Goal: Contribute content: Contribute content

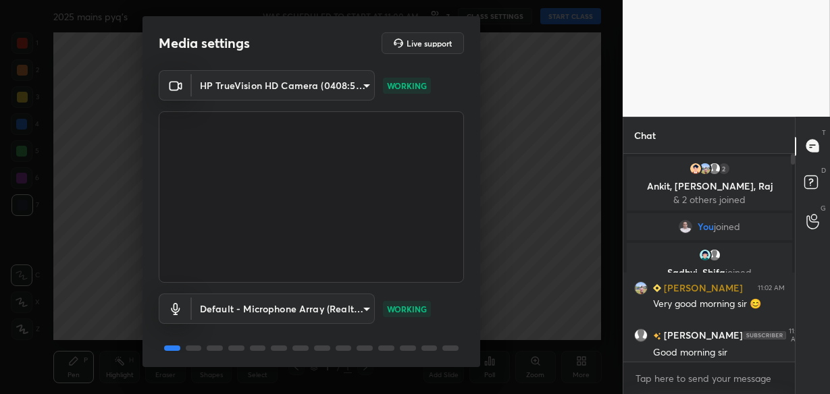
scroll to position [48, 0]
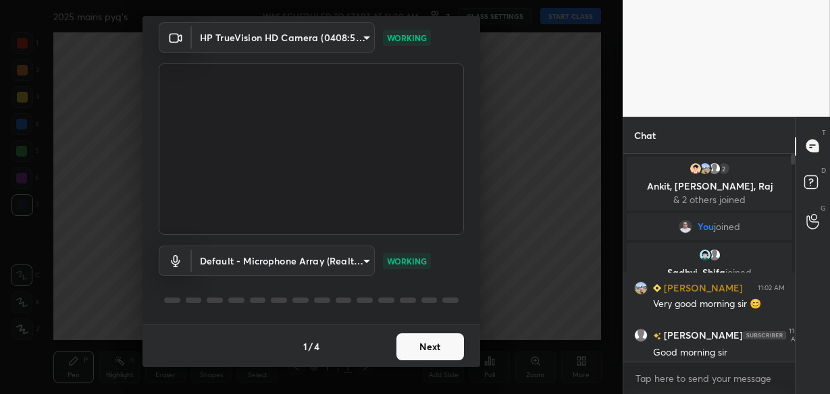
click at [428, 360] on div "1 / 4 Next" at bounding box center [311, 346] width 338 height 43
click at [428, 347] on button "Next" at bounding box center [430, 346] width 68 height 27
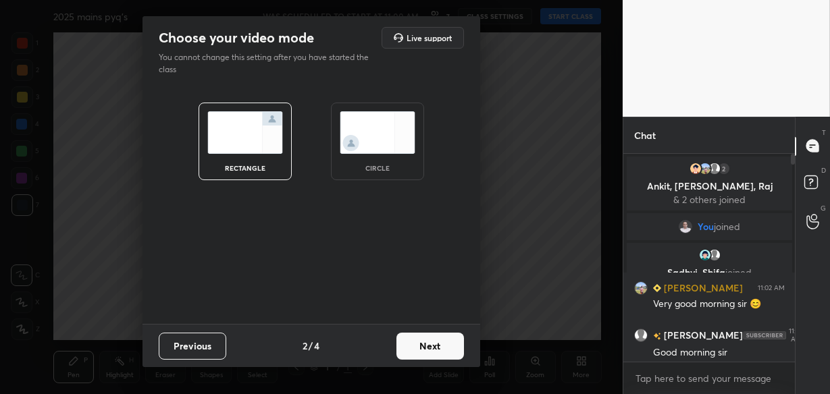
click at [428, 347] on button "Next" at bounding box center [430, 346] width 68 height 27
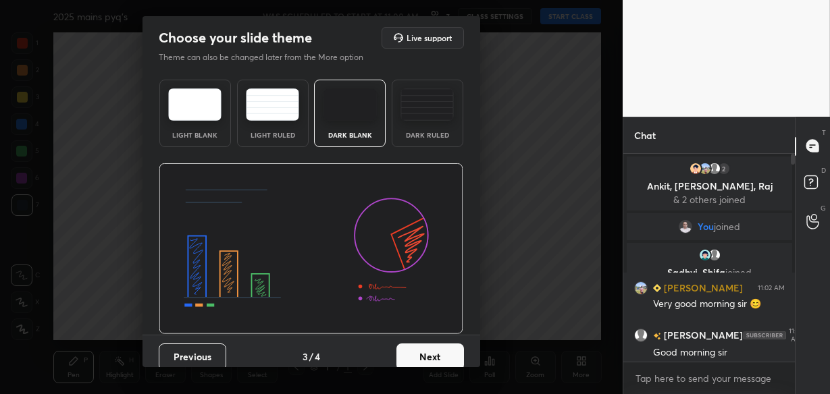
click at [427, 350] on button "Next" at bounding box center [430, 357] width 68 height 27
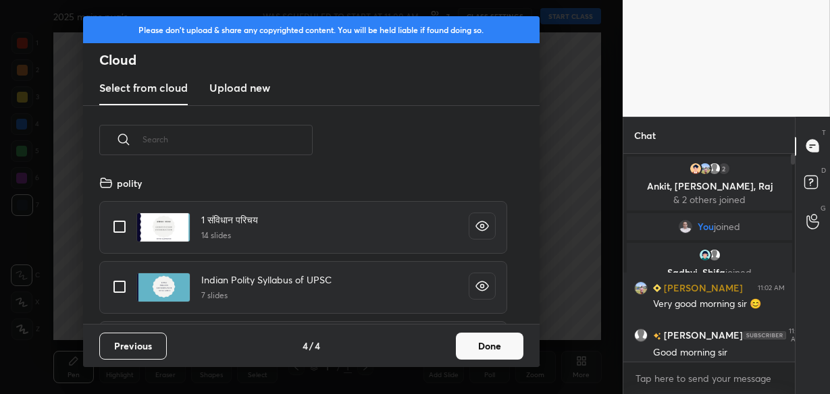
scroll to position [150, 433]
click at [469, 346] on button "Done" at bounding box center [490, 346] width 68 height 27
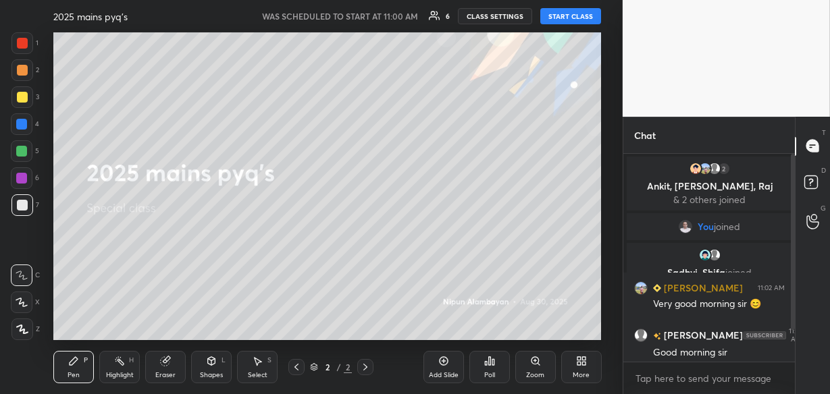
click at [573, 354] on div "More" at bounding box center [581, 367] width 41 height 32
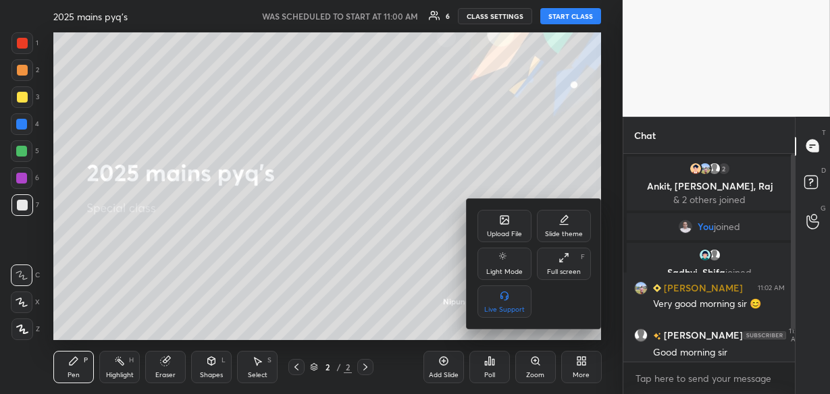
click at [508, 227] on div "Upload File" at bounding box center [504, 226] width 54 height 32
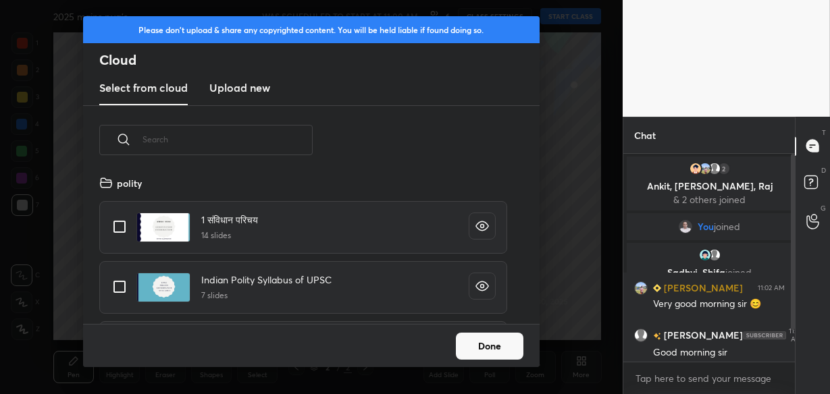
click at [254, 80] on h3 "Upload new" at bounding box center [239, 88] width 61 height 16
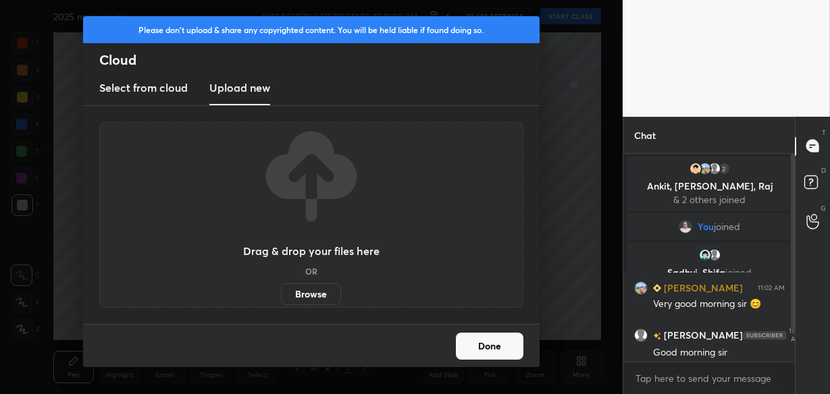
click at [303, 295] on label "Browse" at bounding box center [311, 295] width 60 height 22
click at [281, 295] on input "Browse" at bounding box center [281, 295] width 0 height 22
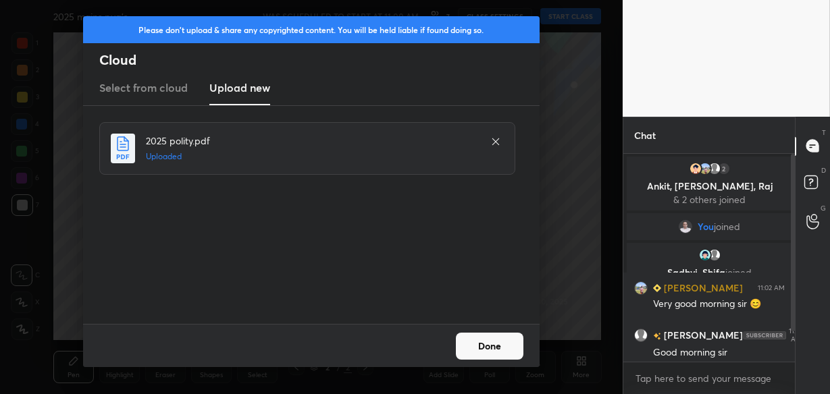
click at [502, 351] on button "Done" at bounding box center [490, 346] width 68 height 27
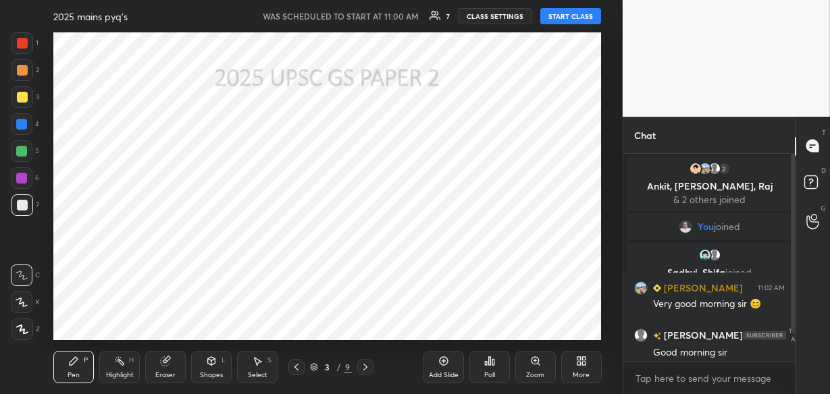
click at [568, 16] on button "START CLASS" at bounding box center [570, 16] width 61 height 16
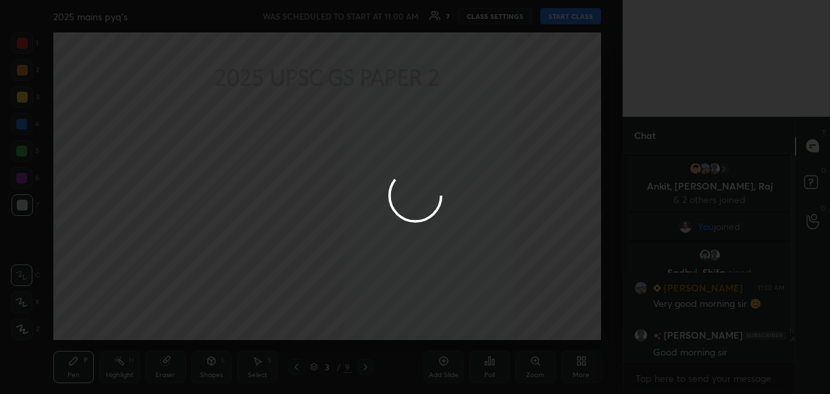
type textarea "x"
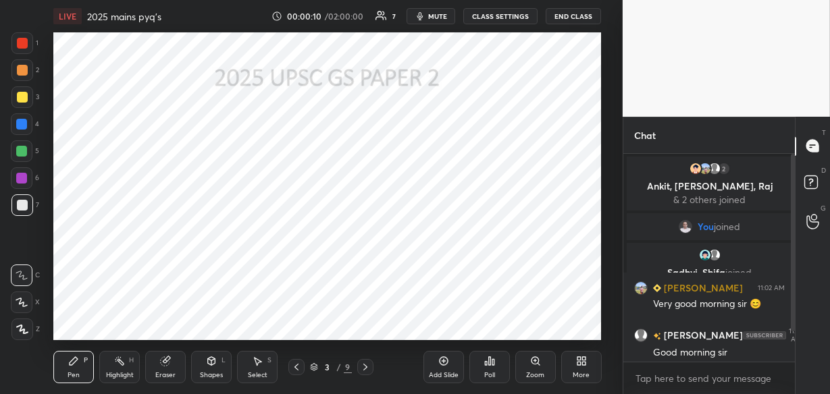
scroll to position [36, 0]
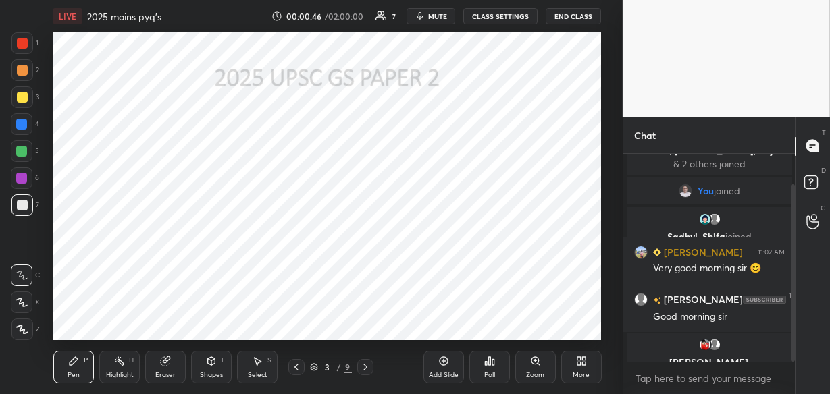
click at [431, 11] on span "mute" at bounding box center [437, 15] width 19 height 9
click at [431, 11] on span "unmute" at bounding box center [436, 15] width 29 height 9
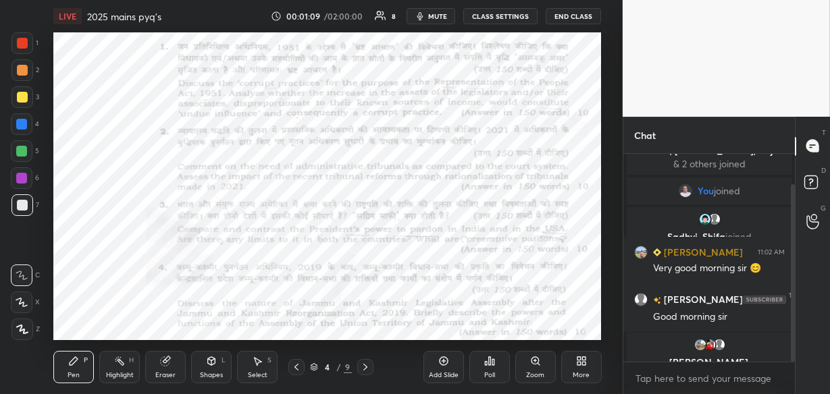
click at [22, 45] on div at bounding box center [22, 43] width 11 height 11
click at [434, 14] on span "mute" at bounding box center [437, 15] width 19 height 9
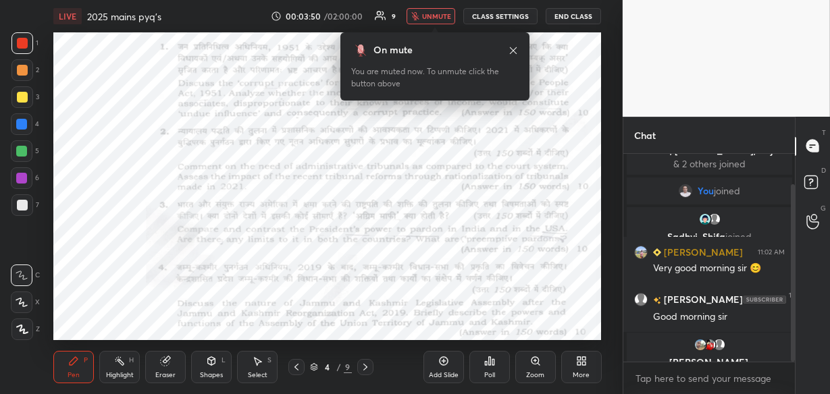
click at [434, 14] on span "unmute" at bounding box center [436, 15] width 29 height 9
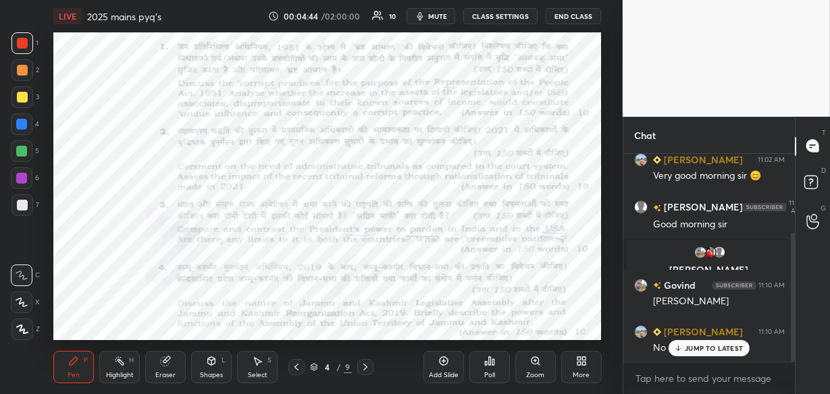
scroll to position [175, 0]
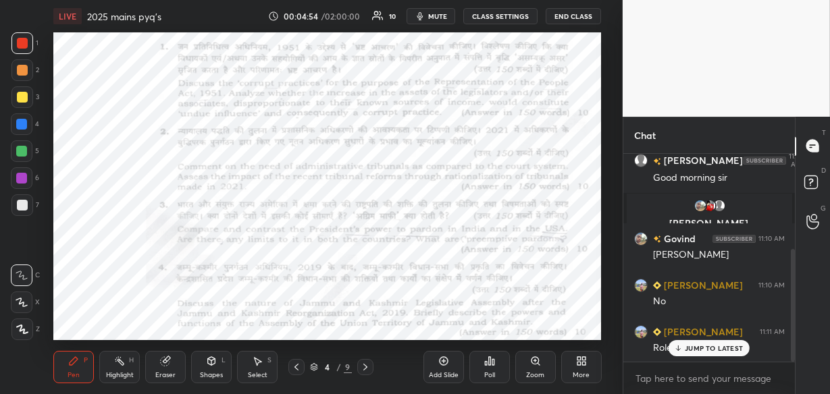
click at [726, 352] on div "JUMP TO LATEST" at bounding box center [708, 348] width 81 height 16
click at [441, 18] on span "mute" at bounding box center [437, 15] width 19 height 9
click at [441, 18] on span "unmute" at bounding box center [436, 15] width 29 height 9
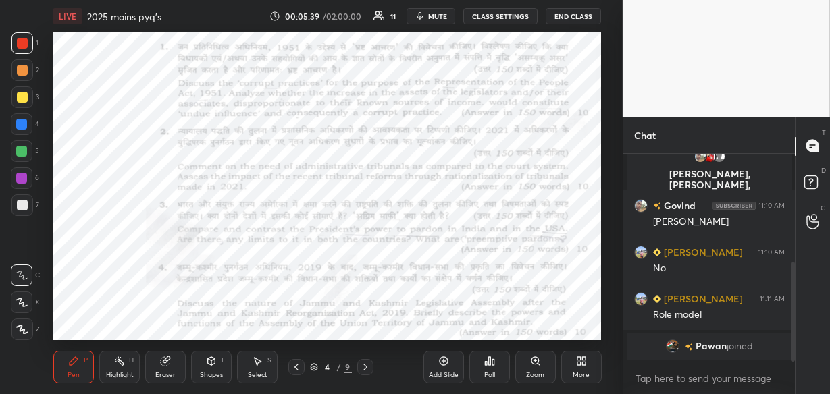
click at [442, 364] on icon at bounding box center [443, 361] width 11 height 11
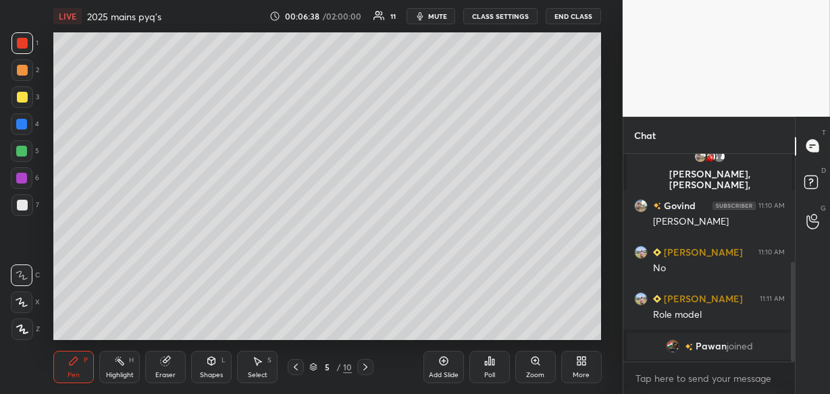
scroll to position [240, 0]
click at [682, 349] on div "JUMP TO LATEST" at bounding box center [708, 348] width 81 height 16
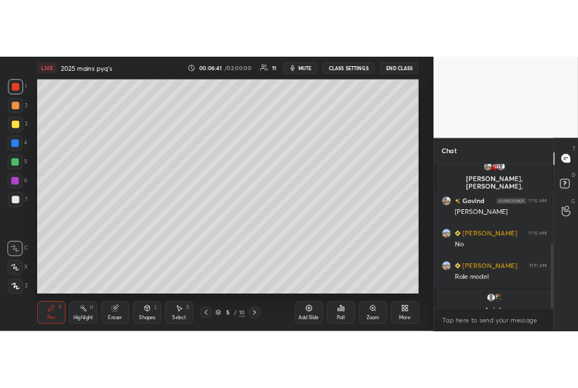
scroll to position [257, 0]
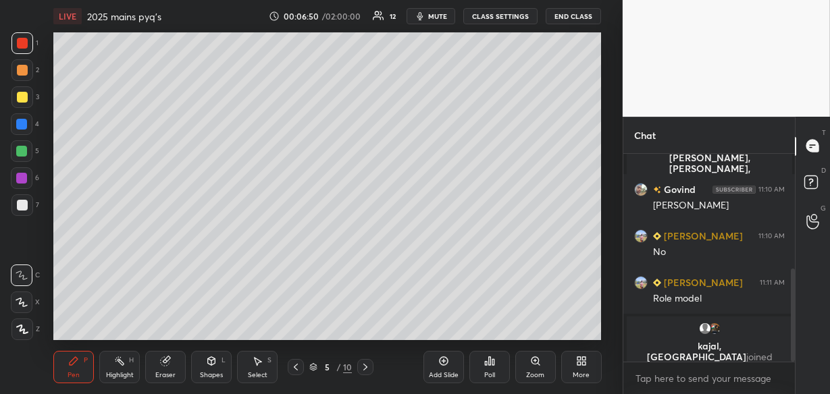
click at [297, 366] on icon at bounding box center [295, 367] width 11 height 11
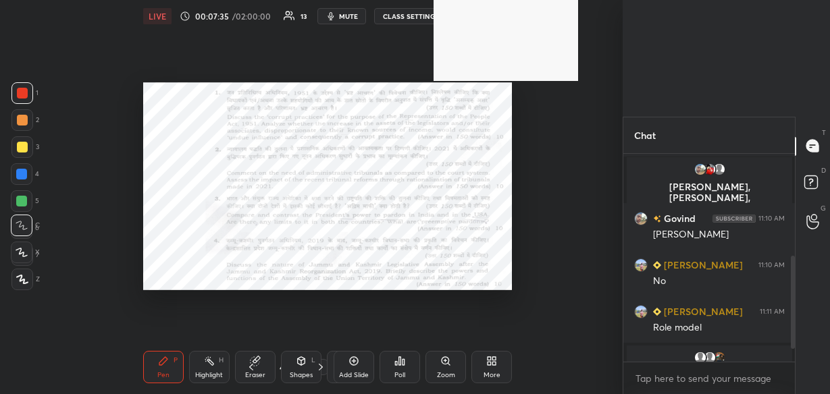
type textarea "x"
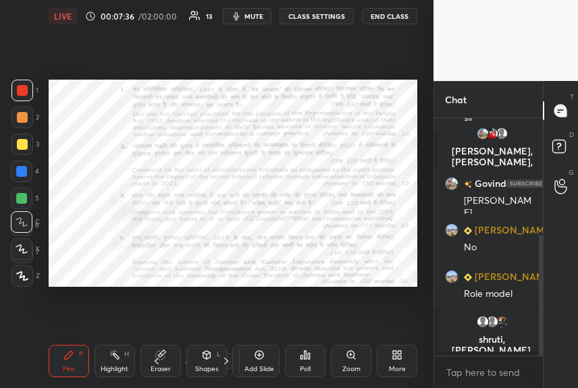
scroll to position [103, 0]
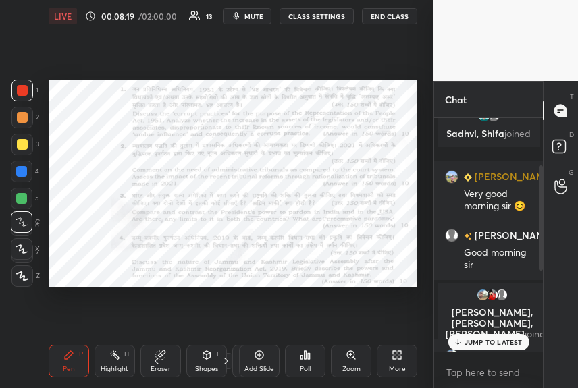
click at [261, 361] on div "Add Slide" at bounding box center [259, 361] width 41 height 32
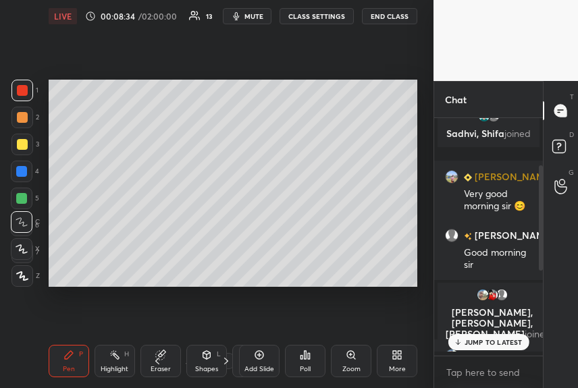
click at [19, 250] on icon at bounding box center [21, 249] width 11 height 8
click at [462, 344] on div "1 NEW MESSAGE" at bounding box center [488, 342] width 80 height 16
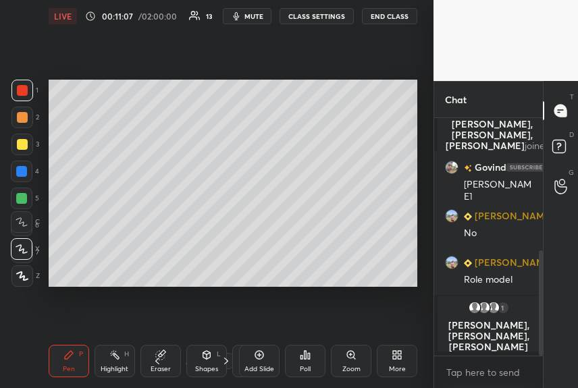
click at [263, 358] on icon at bounding box center [259, 355] width 11 height 11
click at [260, 359] on icon at bounding box center [259, 355] width 9 height 9
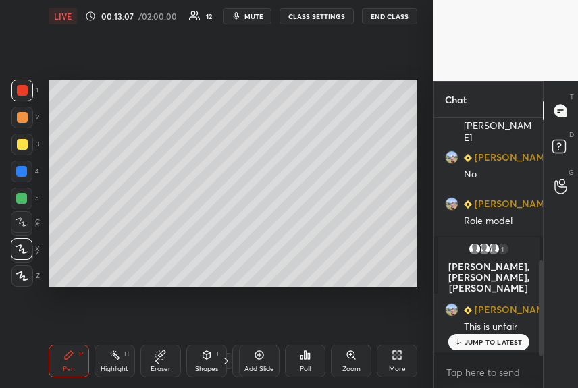
click at [455, 338] on icon at bounding box center [457, 342] width 9 height 8
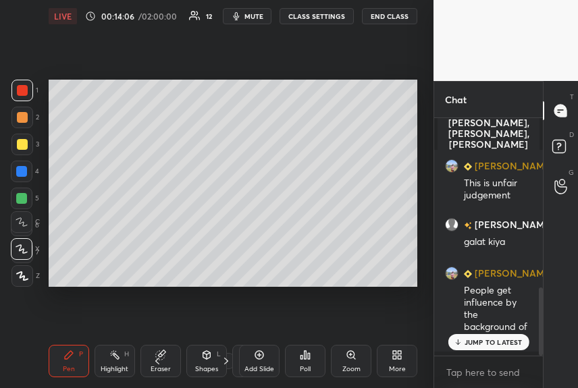
scroll to position [579, 0]
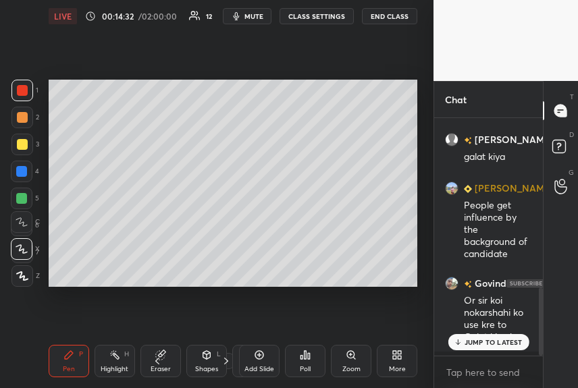
click at [475, 340] on p "JUMP TO LATEST" at bounding box center [493, 342] width 58 height 8
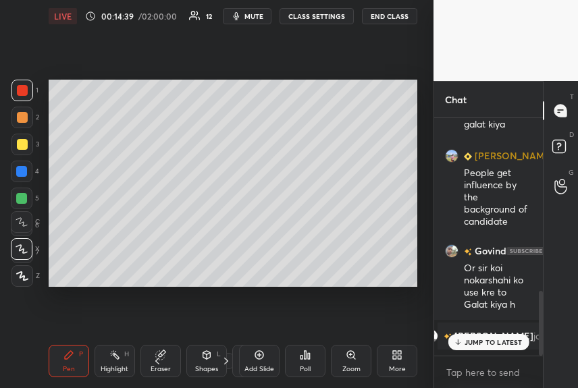
click at [504, 340] on p "JUMP TO LATEST" at bounding box center [493, 342] width 58 height 8
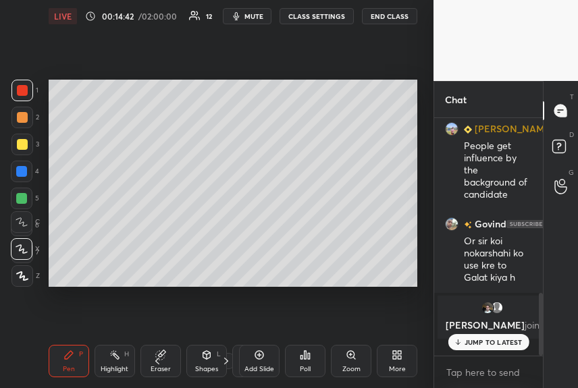
click at [466, 338] on p "JUMP TO LATEST" at bounding box center [493, 342] width 58 height 8
click at [265, 360] on div "Add Slide" at bounding box center [259, 361] width 41 height 32
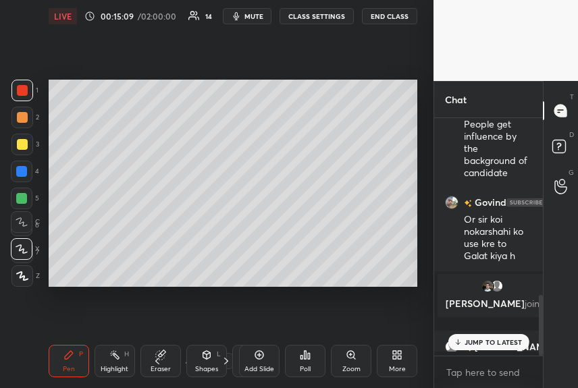
scroll to position [676, 0]
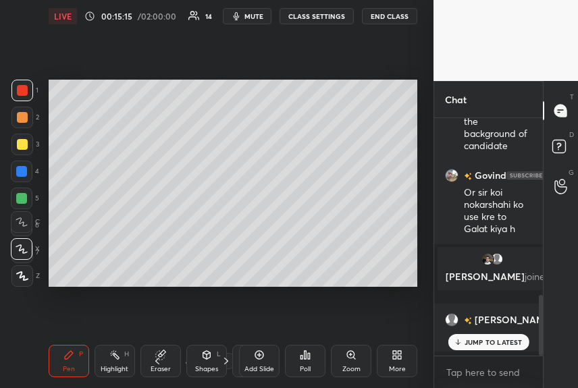
click at [475, 342] on p "JUMP TO LATEST" at bounding box center [493, 342] width 58 height 8
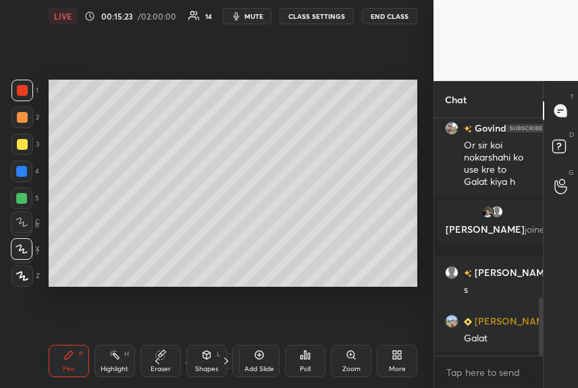
scroll to position [772, 0]
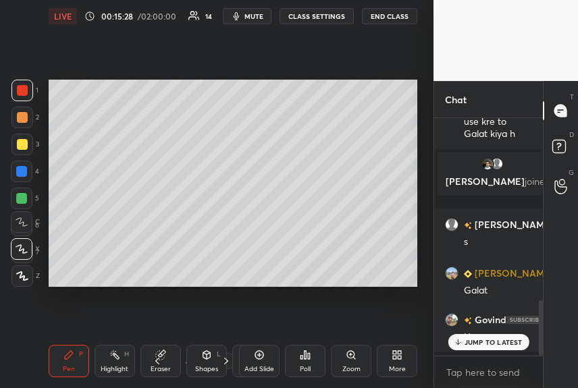
click at [494, 338] on p "JUMP TO LATEST" at bounding box center [493, 342] width 58 height 8
click at [394, 358] on icon at bounding box center [394, 357] width 3 height 3
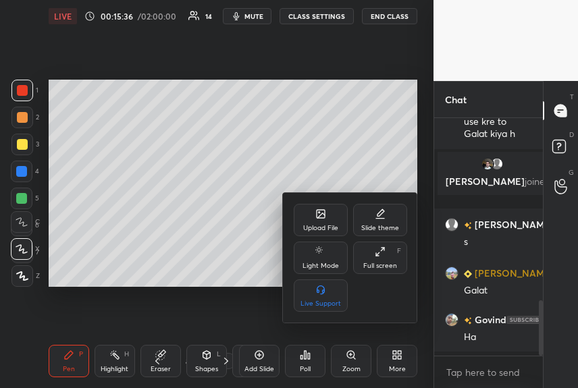
click at [293, 358] on div at bounding box center [289, 194] width 578 height 388
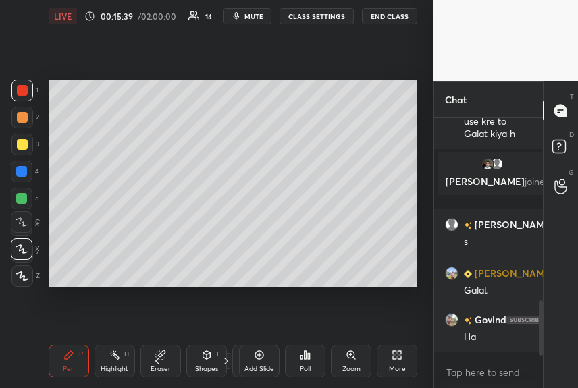
click at [298, 358] on div "Poll" at bounding box center [305, 361] width 41 height 32
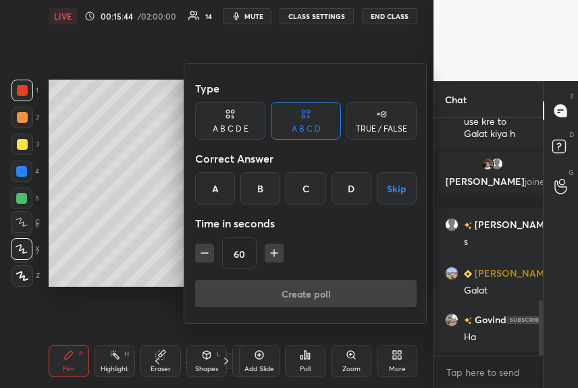
click at [297, 294] on div "Create poll" at bounding box center [305, 296] width 221 height 32
click at [274, 254] on icon "button" at bounding box center [274, 253] width 0 height 7
type input "75"
click at [313, 300] on div "Create poll" at bounding box center [305, 296] width 221 height 32
click at [248, 128] on div "A B C D E" at bounding box center [230, 121] width 70 height 38
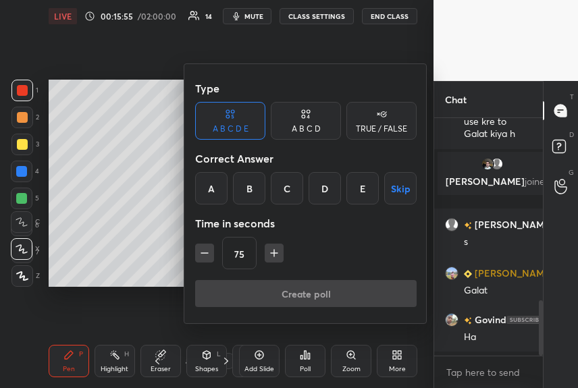
click at [209, 193] on div "A" at bounding box center [211, 188] width 32 height 32
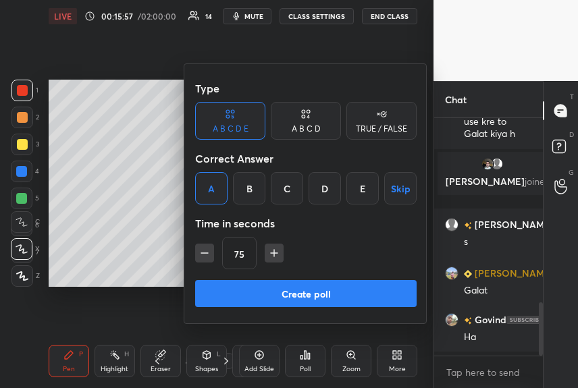
scroll to position [804, 0]
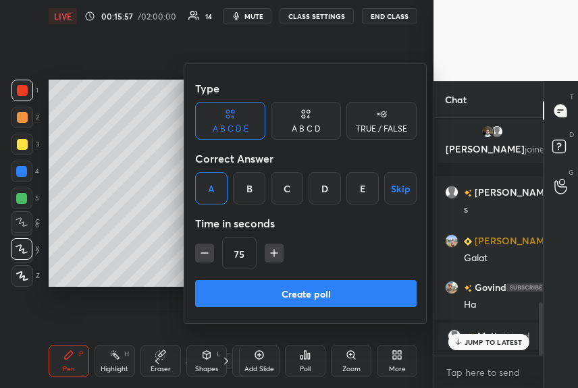
click at [244, 190] on div "B" at bounding box center [249, 188] width 32 height 32
click at [281, 293] on button "Create poll" at bounding box center [305, 293] width 221 height 27
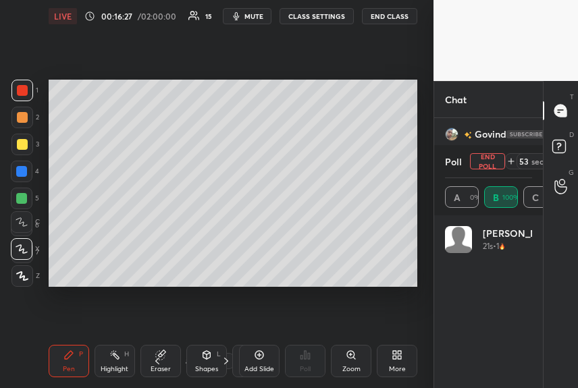
scroll to position [158, 84]
click at [155, 348] on div "Eraser" at bounding box center [160, 361] width 41 height 32
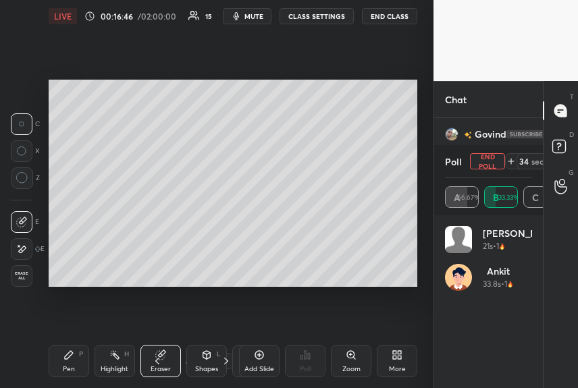
click at [62, 361] on div "Pen P" at bounding box center [69, 361] width 41 height 32
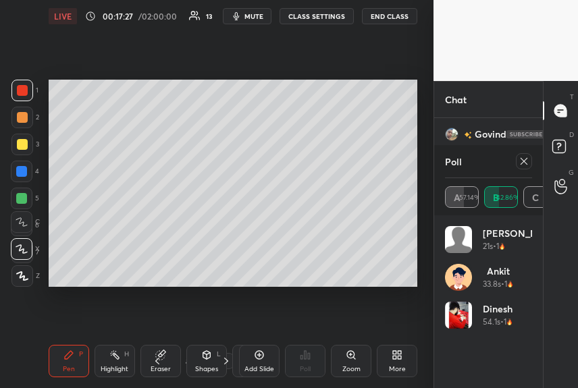
scroll to position [977, 0]
click at [20, 198] on div at bounding box center [21, 198] width 11 height 11
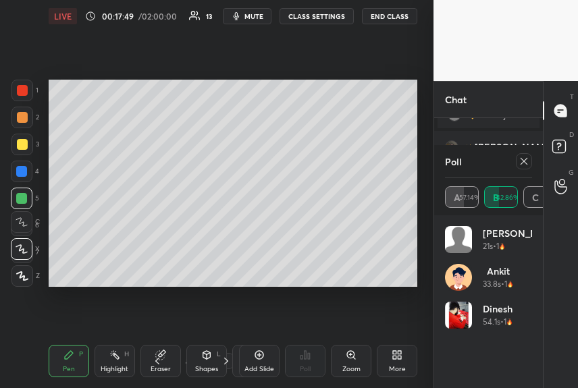
click at [519, 162] on icon at bounding box center [523, 161] width 11 height 11
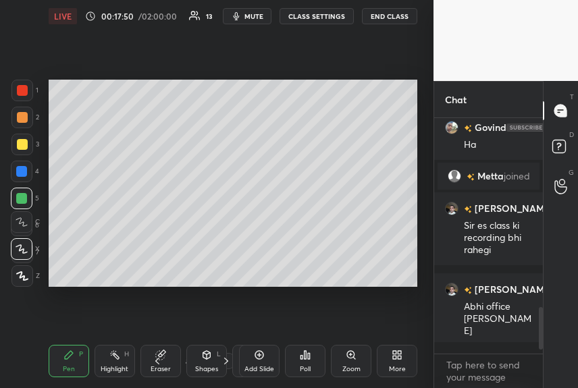
scroll to position [0, 0]
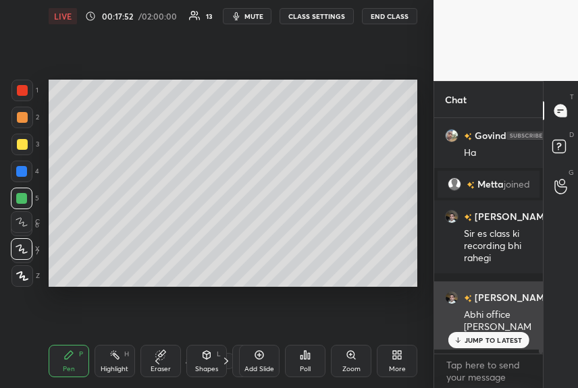
click at [466, 336] on p "JUMP TO LATEST" at bounding box center [493, 340] width 58 height 8
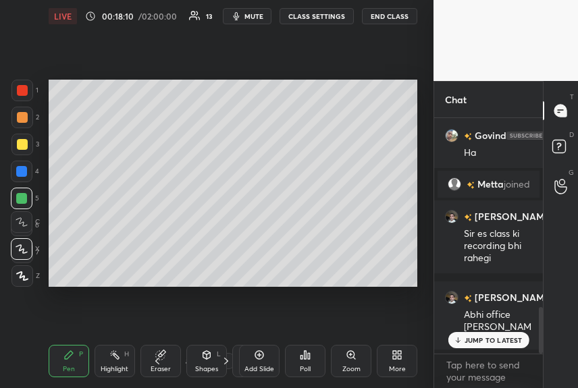
scroll to position [940, 0]
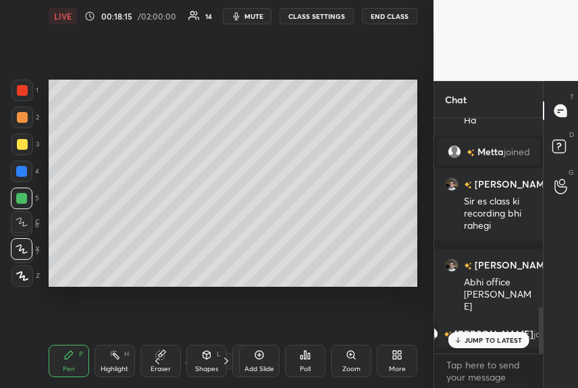
click at [464, 332] on div "JUMP TO LATEST" at bounding box center [488, 340] width 81 height 16
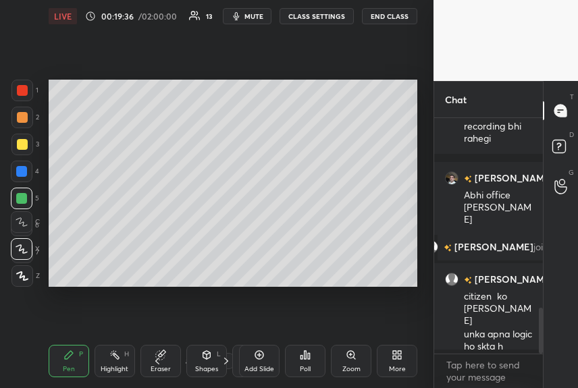
scroll to position [1020, 0]
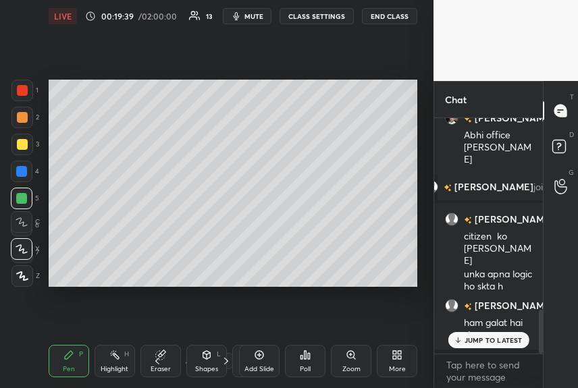
click at [466, 336] on p "JUMP TO LATEST" at bounding box center [493, 340] width 58 height 8
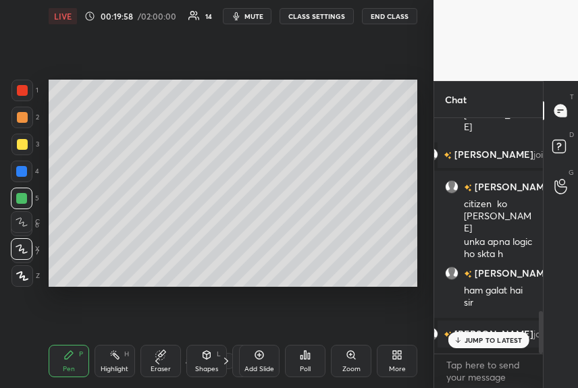
click at [468, 336] on p "JUMP TO LATEST" at bounding box center [493, 340] width 58 height 8
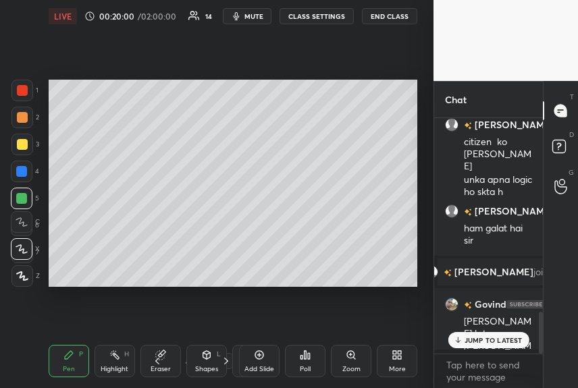
scroll to position [1063, 0]
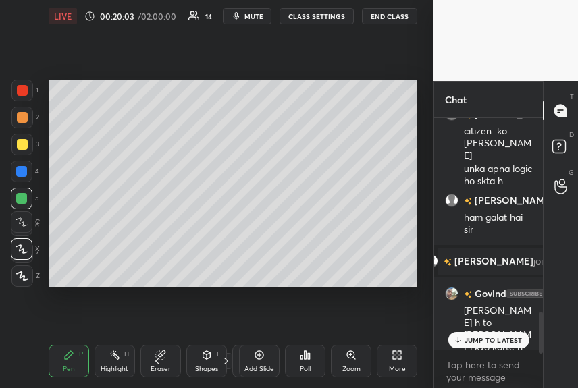
click at [488, 336] on p "JUMP TO LATEST" at bounding box center [493, 340] width 58 height 8
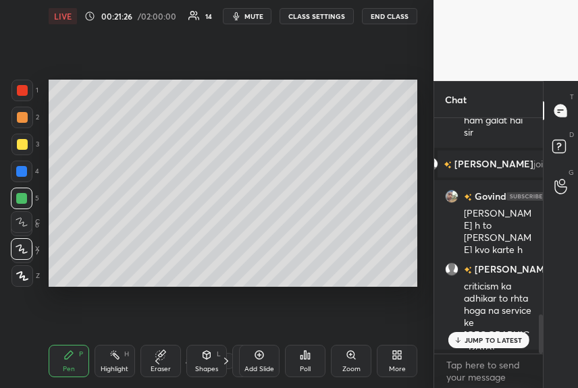
click at [475, 336] on p "JUMP TO LATEST" at bounding box center [493, 340] width 58 height 8
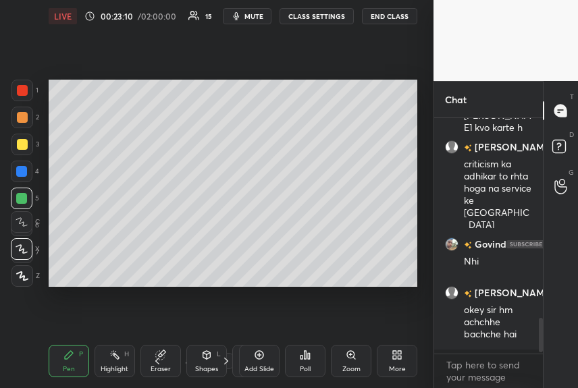
scroll to position [1331, 0]
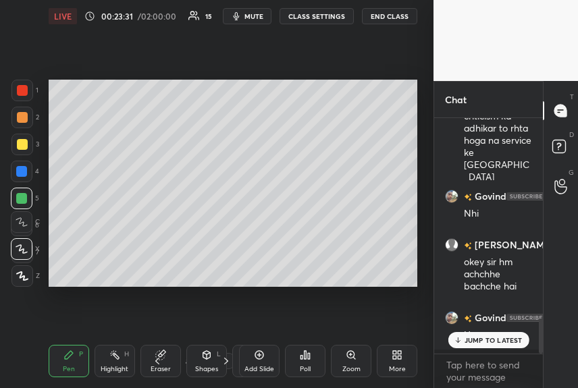
click at [502, 336] on p "JUMP TO LATEST" at bounding box center [493, 340] width 58 height 8
click at [260, 356] on icon at bounding box center [259, 355] width 11 height 11
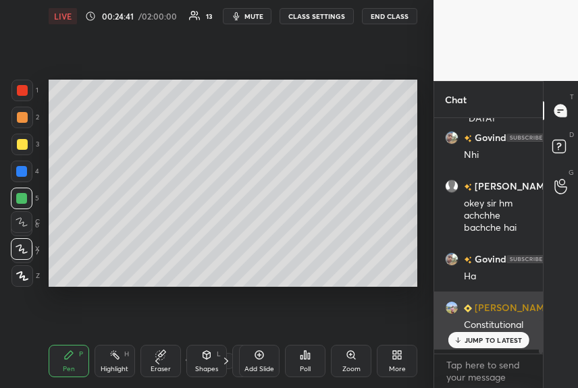
click at [462, 335] on div "JUMP TO LATEST" at bounding box center [488, 340] width 81 height 16
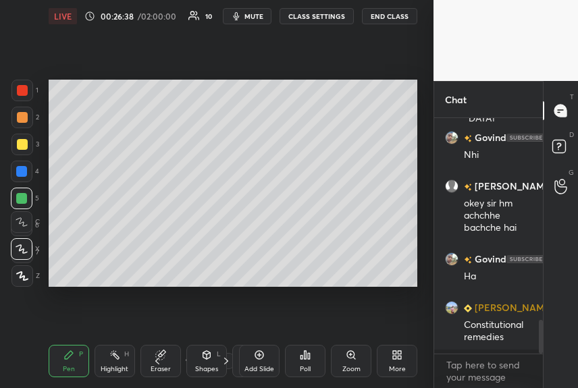
click at [262, 363] on div "Add Slide" at bounding box center [259, 361] width 41 height 32
click at [261, 359] on icon at bounding box center [259, 355] width 11 height 11
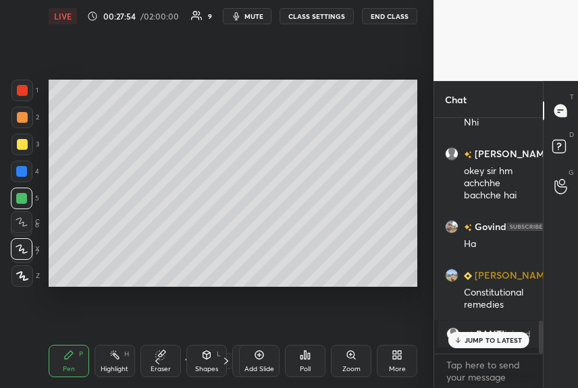
click at [185, 379] on div "Pen P Highlight H Eraser Shapes L Select S 11 / 17 Add Slide Poll Zoom More" at bounding box center [233, 361] width 369 height 54
click at [161, 364] on icon at bounding box center [157, 361] width 11 height 11
click at [259, 359] on icon at bounding box center [259, 355] width 11 height 11
click at [259, 358] on icon at bounding box center [259, 355] width 11 height 11
click at [259, 356] on icon at bounding box center [259, 355] width 4 height 4
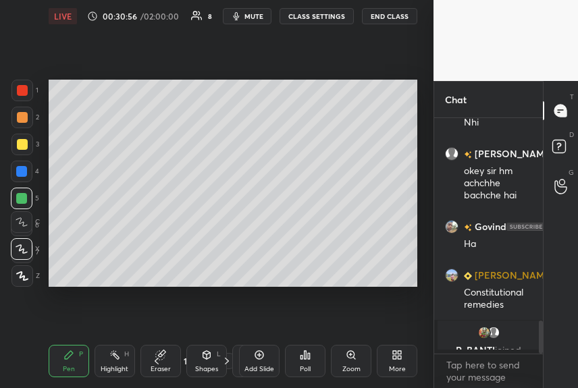
click at [258, 363] on div "Add Slide" at bounding box center [259, 361] width 41 height 32
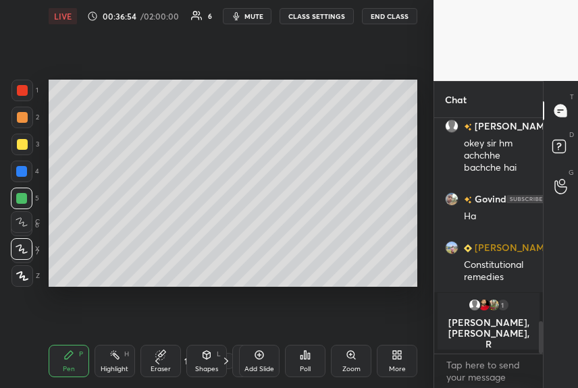
click at [259, 358] on icon at bounding box center [259, 355] width 11 height 11
click at [22, 275] on icon at bounding box center [22, 275] width 12 height 9
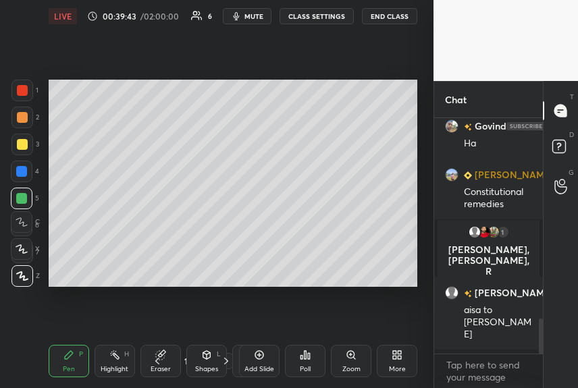
scroll to position [1329, 0]
click at [240, 21] on icon "button" at bounding box center [236, 16] width 11 height 11
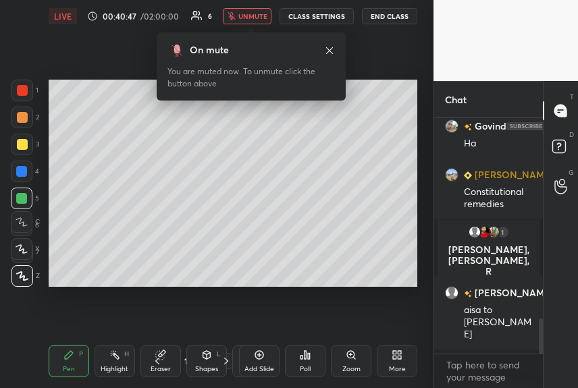
scroll to position [1362, 0]
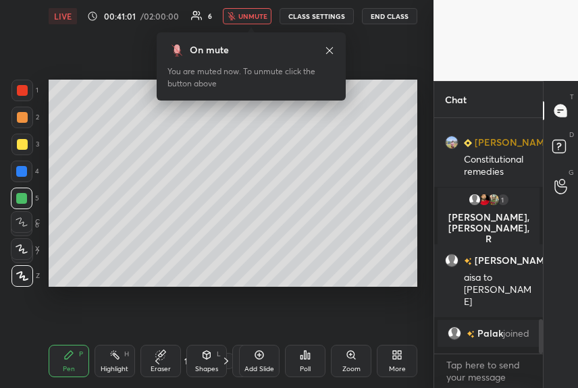
click at [240, 21] on button "unmute" at bounding box center [247, 16] width 49 height 16
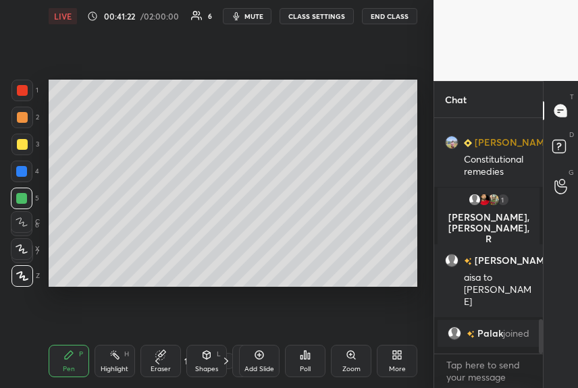
click at [260, 361] on div "Add Slide" at bounding box center [259, 361] width 41 height 32
click at [250, 359] on div "Add Slide" at bounding box center [259, 361] width 41 height 32
click at [265, 357] on div "Add Slide" at bounding box center [259, 361] width 41 height 32
click at [262, 358] on icon at bounding box center [259, 355] width 11 height 11
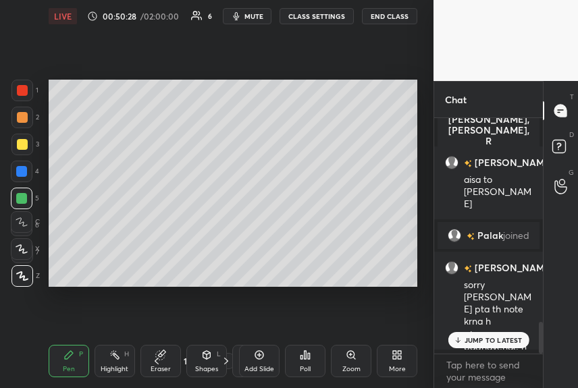
scroll to position [1524, 0]
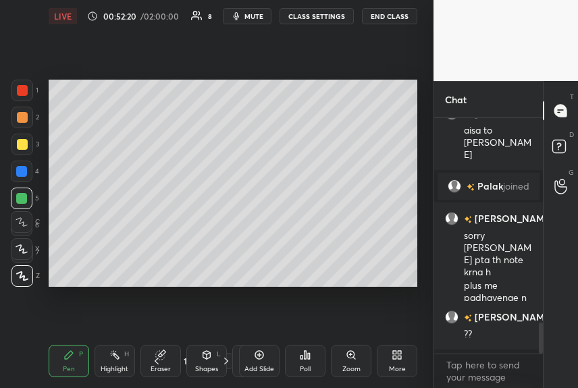
click at [259, 359] on icon at bounding box center [259, 355] width 9 height 9
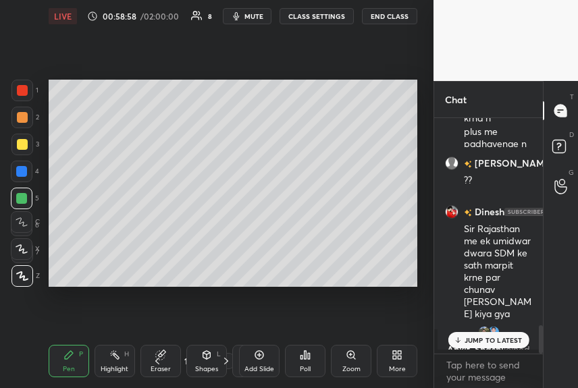
scroll to position [1704, 0]
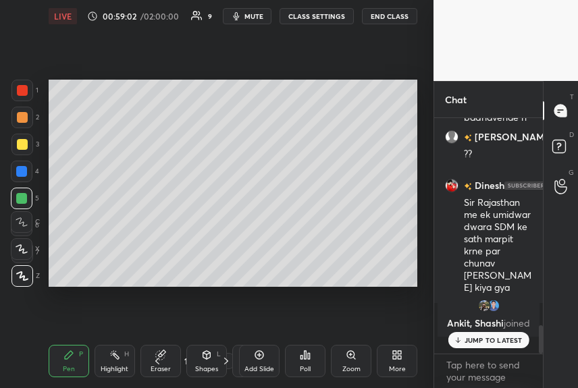
click at [471, 339] on p "JUMP TO LATEST" at bounding box center [493, 340] width 58 height 8
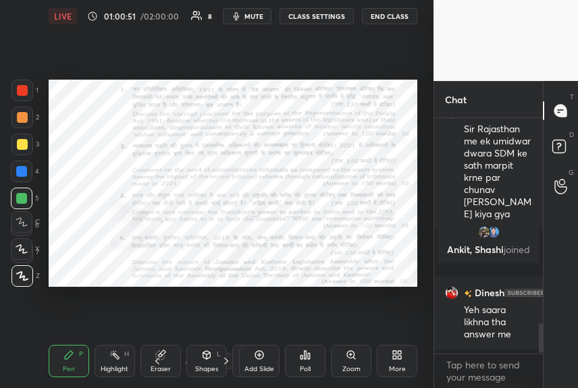
scroll to position [1624, 0]
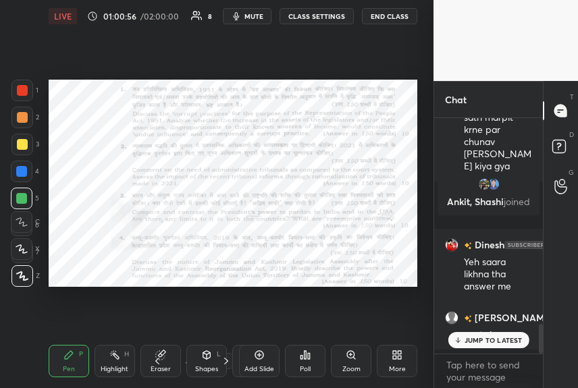
click at [475, 336] on p "JUMP TO LATEST" at bounding box center [493, 340] width 58 height 8
click at [252, 363] on div "Add Slide" at bounding box center [259, 361] width 41 height 32
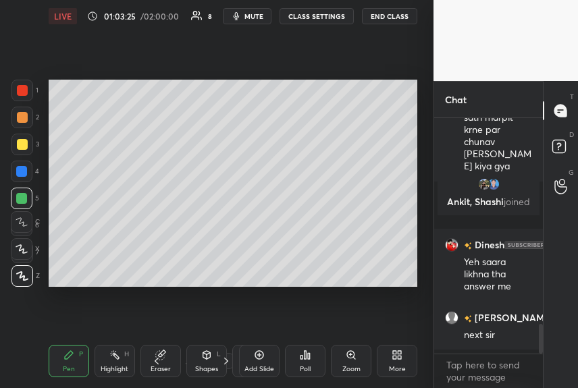
click at [242, 14] on icon "button" at bounding box center [236, 16] width 11 height 11
click at [242, 14] on span "unmute" at bounding box center [252, 15] width 29 height 9
click at [261, 358] on icon at bounding box center [259, 355] width 9 height 9
click at [255, 358] on icon at bounding box center [259, 355] width 11 height 11
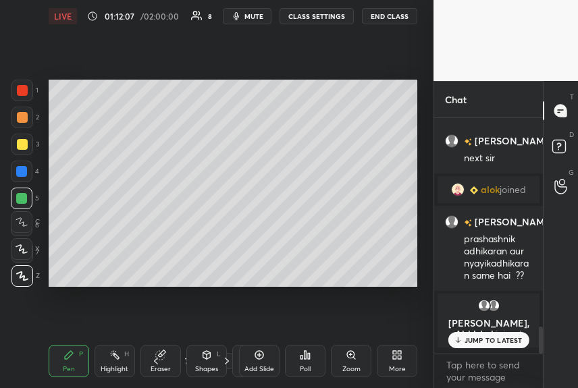
scroll to position [5, 4]
click at [261, 355] on icon at bounding box center [259, 355] width 11 height 11
click at [246, 20] on button "mute" at bounding box center [247, 16] width 49 height 16
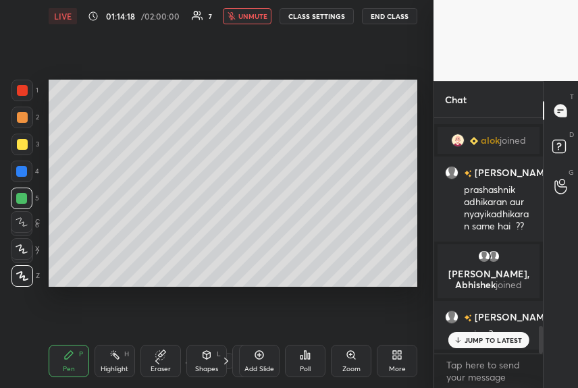
scroll to position [1733, 0]
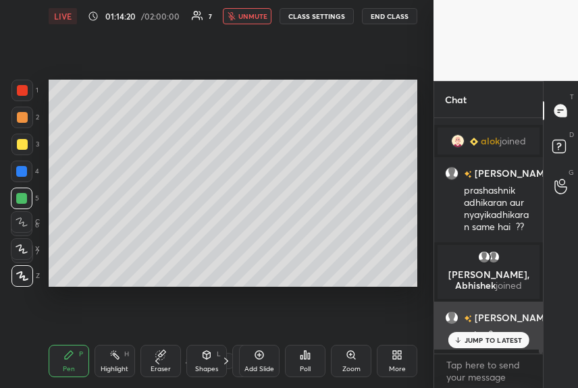
click at [462, 338] on icon at bounding box center [457, 340] width 9 height 8
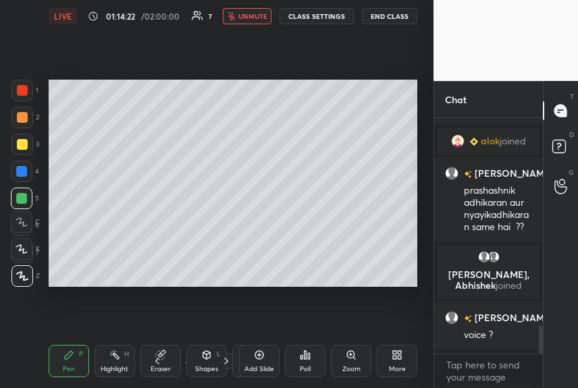
click at [253, 18] on span "unmute" at bounding box center [252, 15] width 29 height 9
click at [259, 362] on div "Add Slide" at bounding box center [259, 361] width 41 height 32
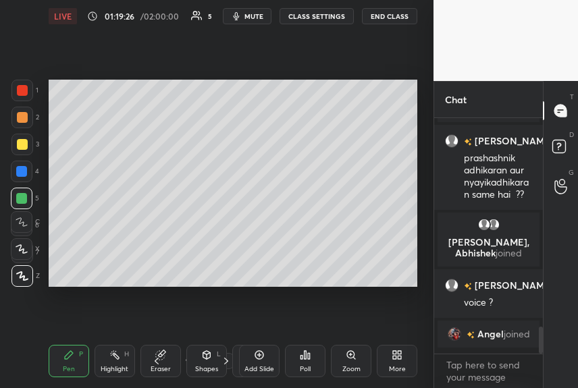
click at [325, 372] on div "Poll" at bounding box center [305, 361] width 41 height 32
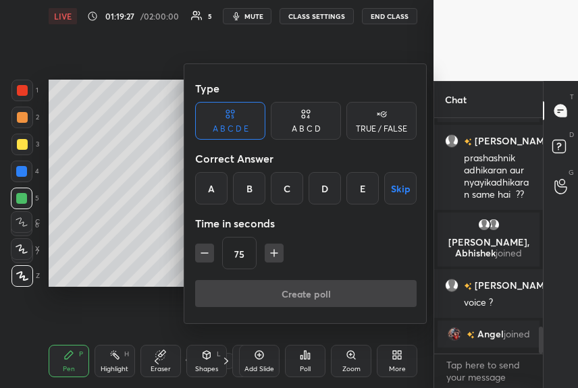
click at [134, 282] on div at bounding box center [289, 194] width 578 height 388
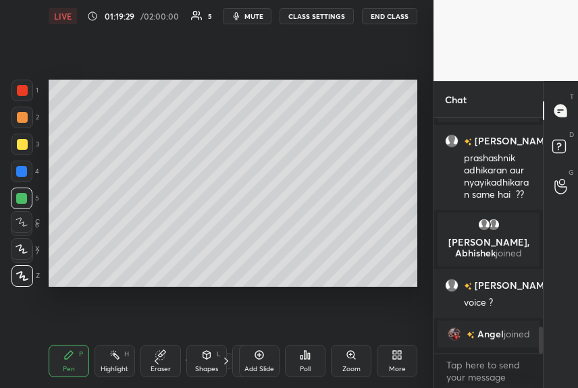
click at [262, 357] on icon at bounding box center [259, 355] width 9 height 9
click at [257, 355] on icon at bounding box center [259, 355] width 11 height 11
click at [259, 360] on div "Add Slide" at bounding box center [259, 361] width 41 height 32
click at [417, 157] on div "Setting up your live class Poll for secs No correct answer Start poll" at bounding box center [232, 183] width 379 height 302
click at [259, 358] on icon at bounding box center [259, 355] width 9 height 9
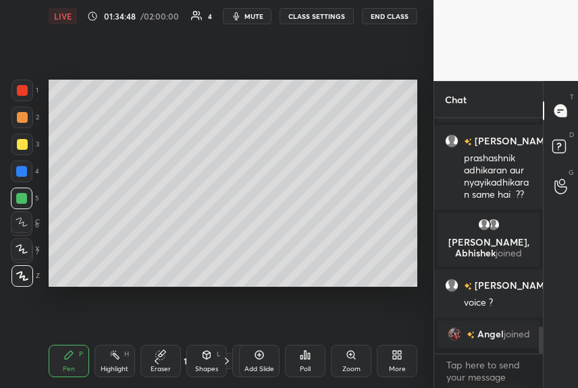
click at [257, 360] on icon at bounding box center [259, 355] width 11 height 11
click at [226, 75] on div "Setting up your live class Poll for secs No correct answer Start poll" at bounding box center [232, 183] width 379 height 302
click at [259, 357] on icon at bounding box center [259, 355] width 11 height 11
click at [258, 358] on icon at bounding box center [259, 355] width 11 height 11
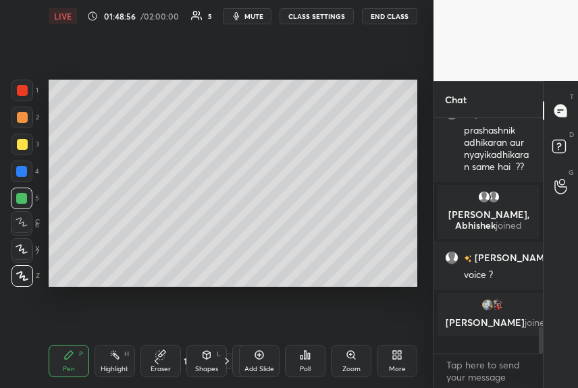
click at [257, 361] on div "Add Slide" at bounding box center [259, 361] width 41 height 32
click at [261, 360] on icon at bounding box center [259, 355] width 11 height 11
click at [260, 356] on icon at bounding box center [259, 355] width 11 height 11
click at [80, 76] on div "Setting up your live class Poll for secs No correct answer Start poll" at bounding box center [232, 183] width 379 height 302
click at [271, 363] on div "Add Slide" at bounding box center [259, 361] width 41 height 32
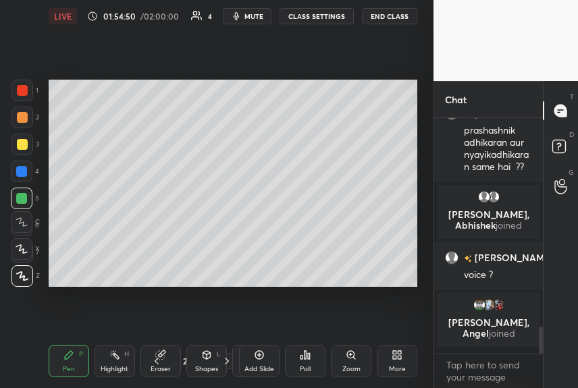
click at [355, 354] on icon at bounding box center [351, 355] width 11 height 11
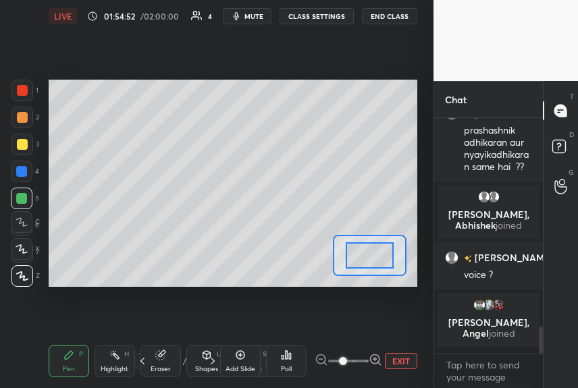
click at [396, 358] on button "EXIT" at bounding box center [401, 361] width 32 height 16
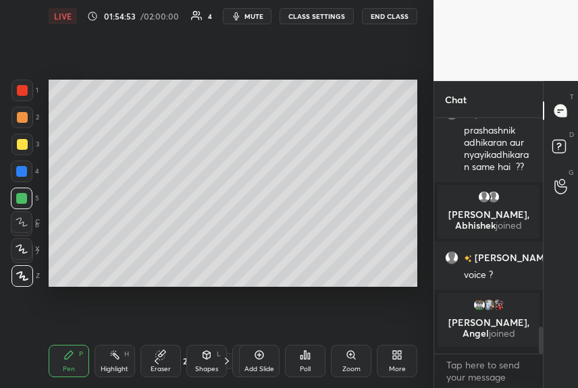
click at [262, 358] on icon at bounding box center [259, 355] width 9 height 9
click at [392, 18] on button "End Class" at bounding box center [390, 16] width 54 height 16
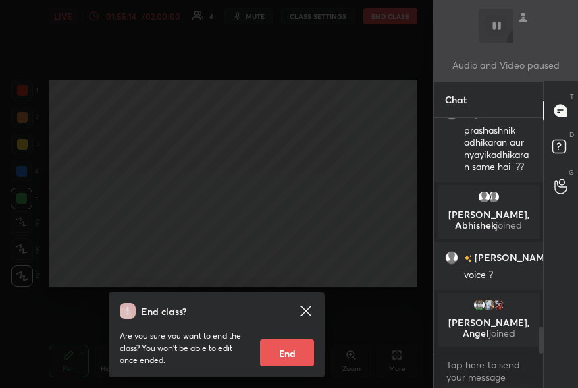
click at [289, 355] on button "End" at bounding box center [287, 353] width 54 height 27
type textarea "x"
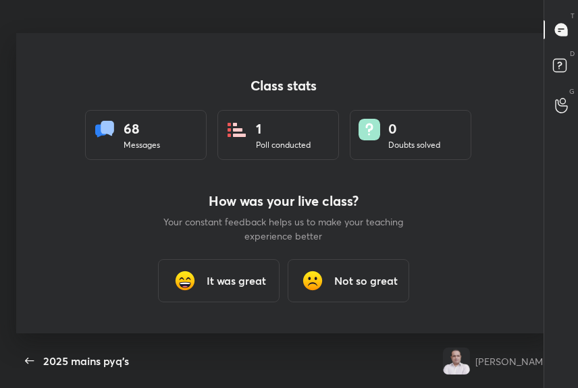
scroll to position [301, 567]
click at [225, 284] on h3 "It was great" at bounding box center [236, 281] width 59 height 16
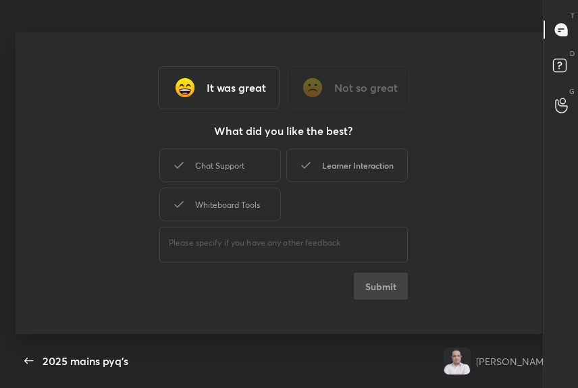
click at [337, 163] on div "Learner Interaction" at bounding box center [347, 166] width 122 height 34
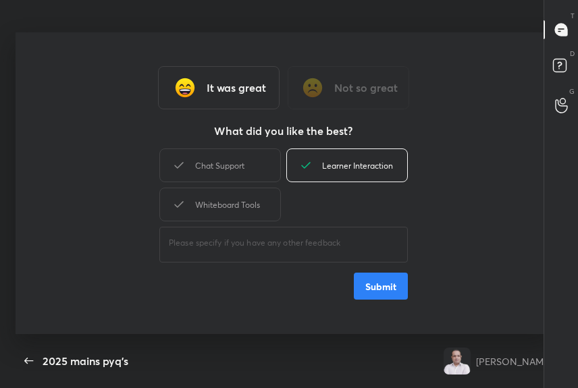
click at [376, 281] on button "Submit" at bounding box center [381, 286] width 54 height 27
